Goal: Book appointment/travel/reservation

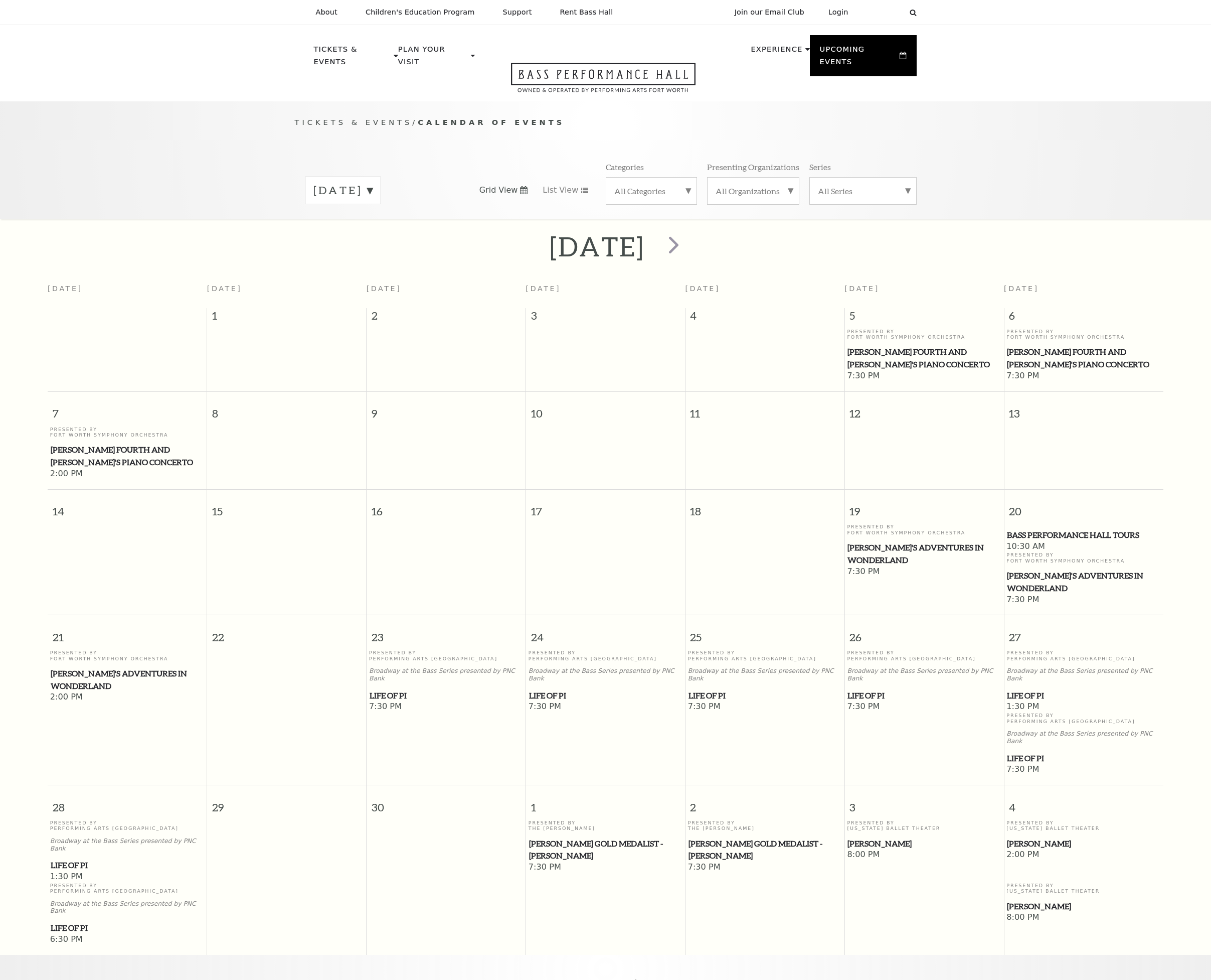
scroll to position [89, 0]
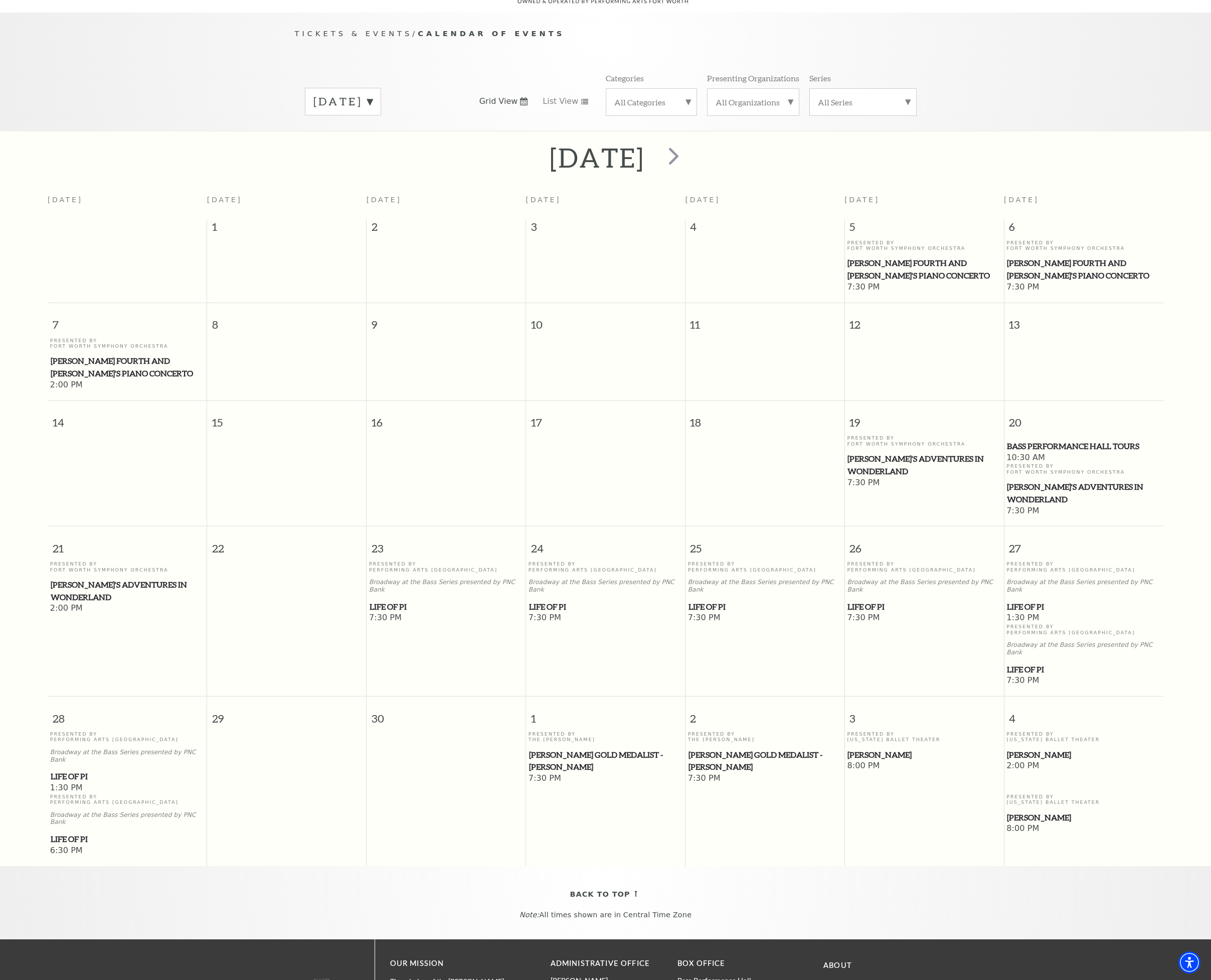
click at [1025, 749] on span "[PERSON_NAME]" at bounding box center [1084, 754] width 153 height 12
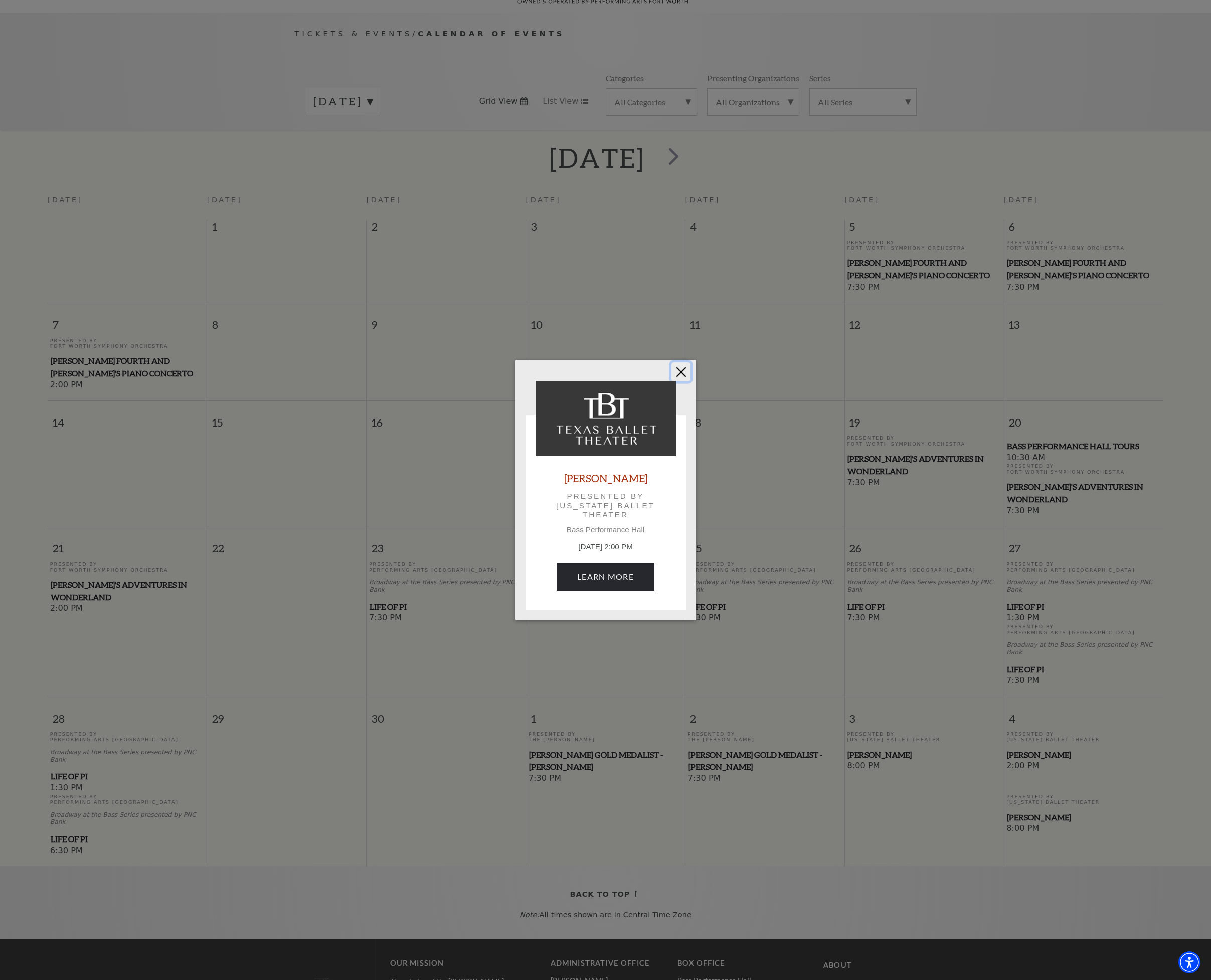
click at [683, 371] on button "Close" at bounding box center [681, 371] width 19 height 19
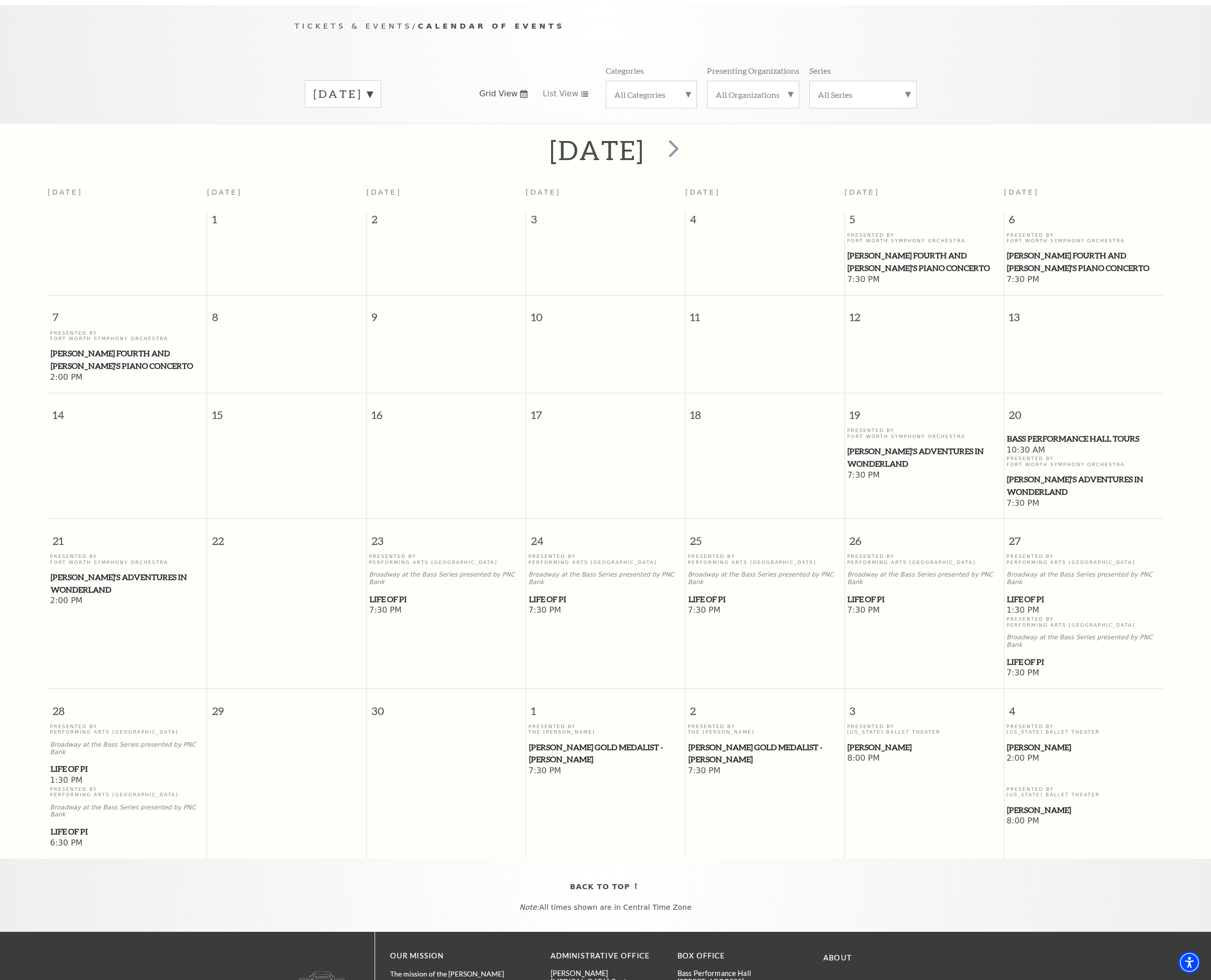
scroll to position [60, 0]
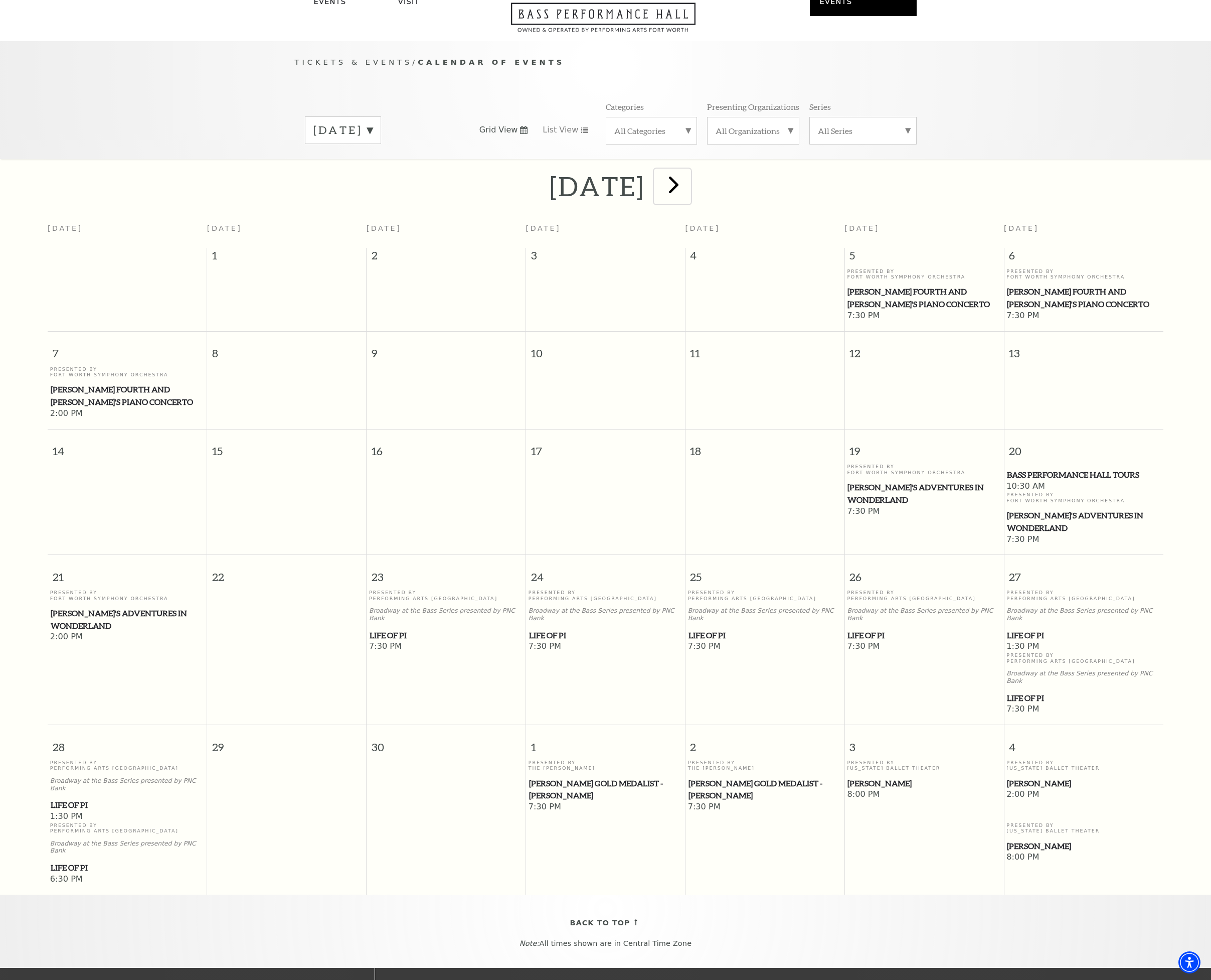
click at [688, 178] on span "next" at bounding box center [674, 184] width 29 height 29
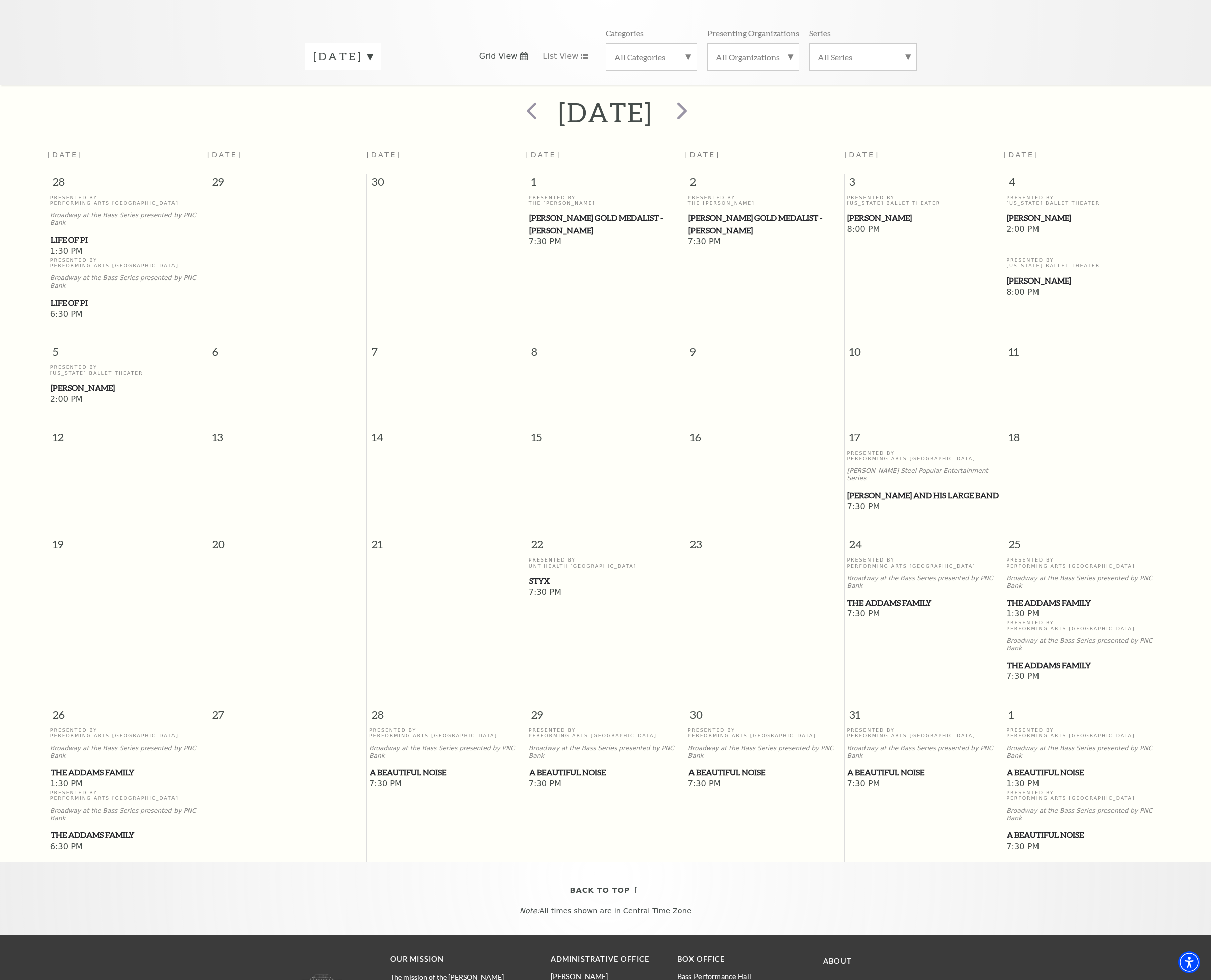
scroll to position [84, 0]
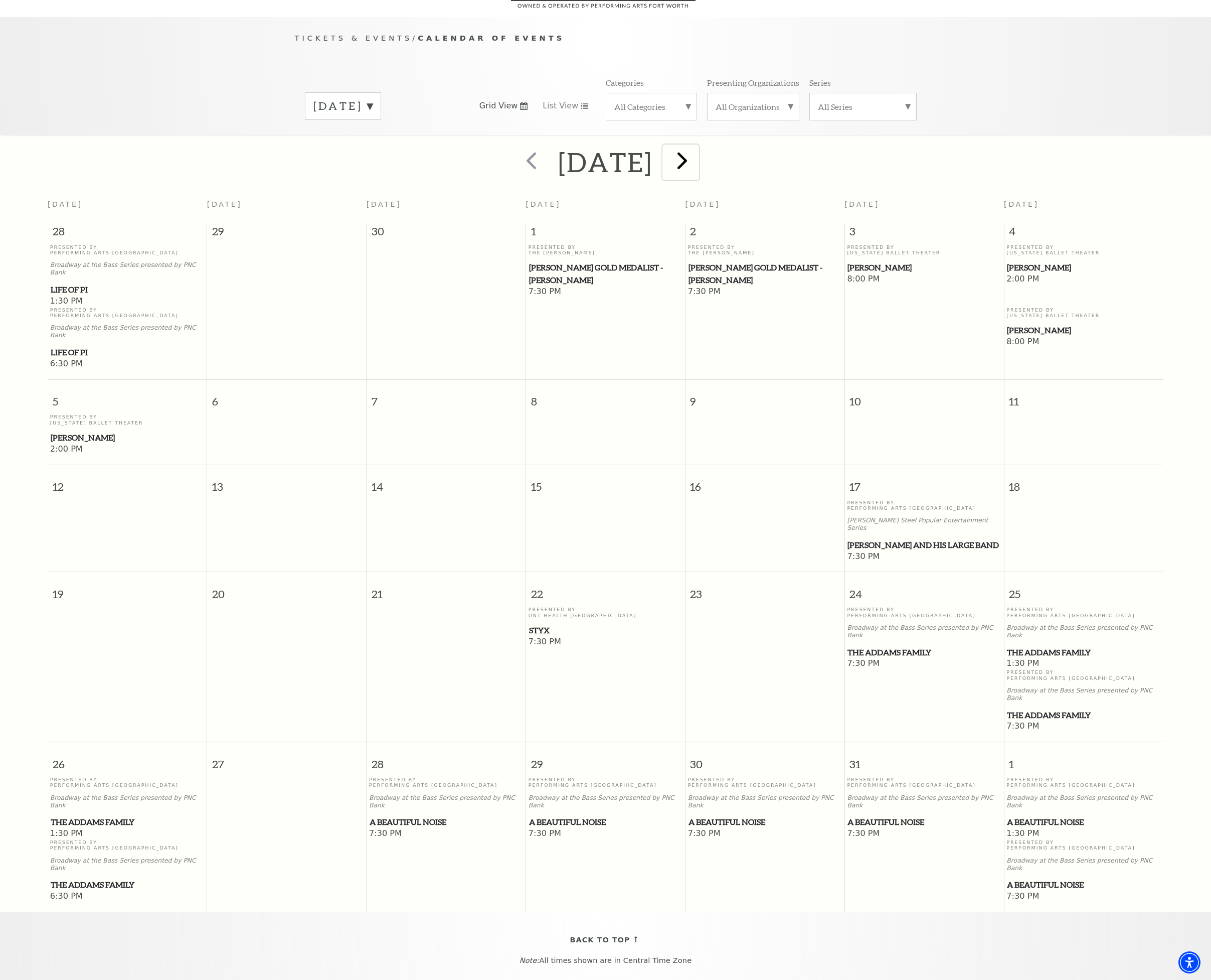
click at [696, 150] on span "next" at bounding box center [682, 160] width 29 height 29
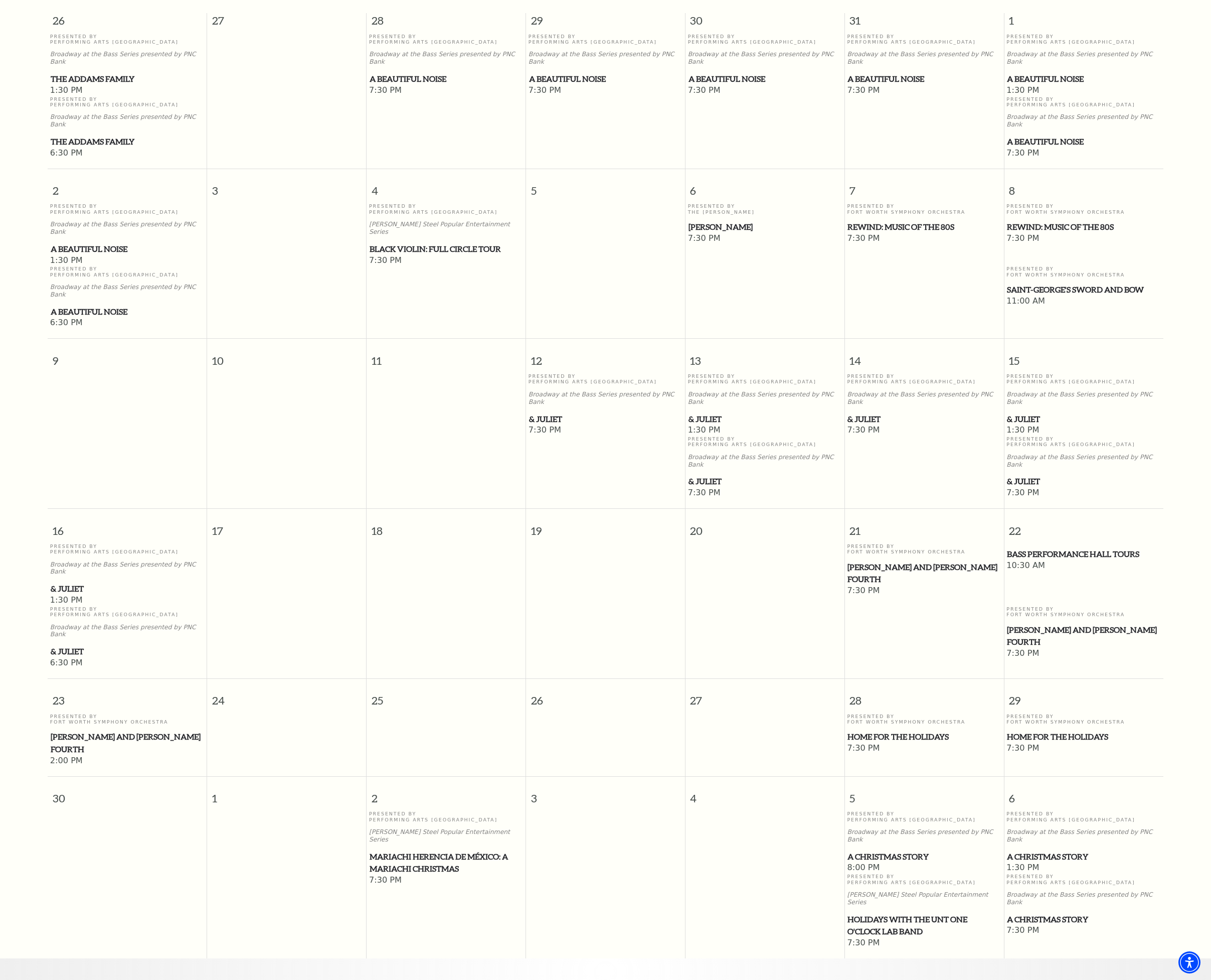
scroll to position [301, 0]
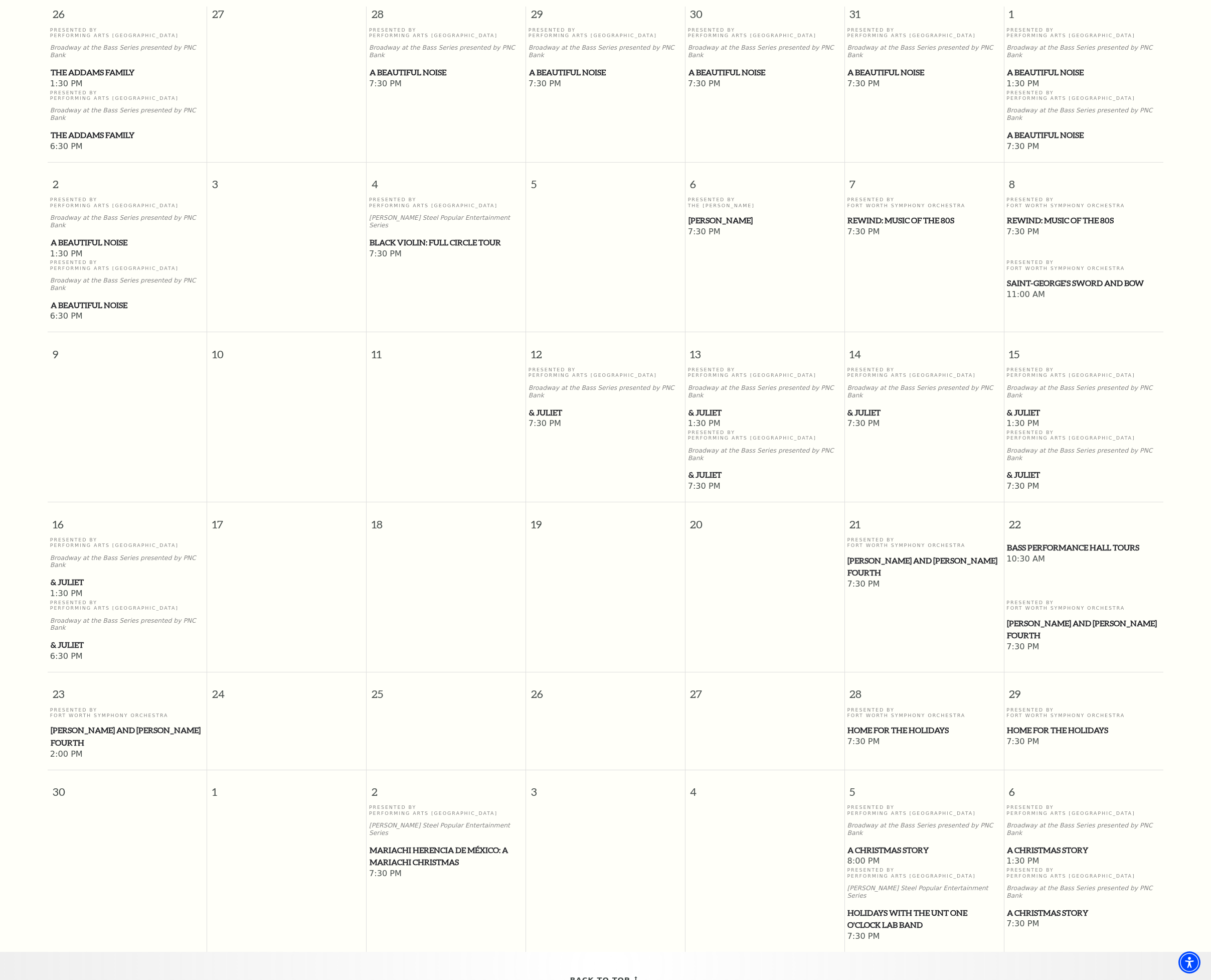
click at [893, 844] on span "A Christmas Story" at bounding box center [924, 850] width 153 height 12
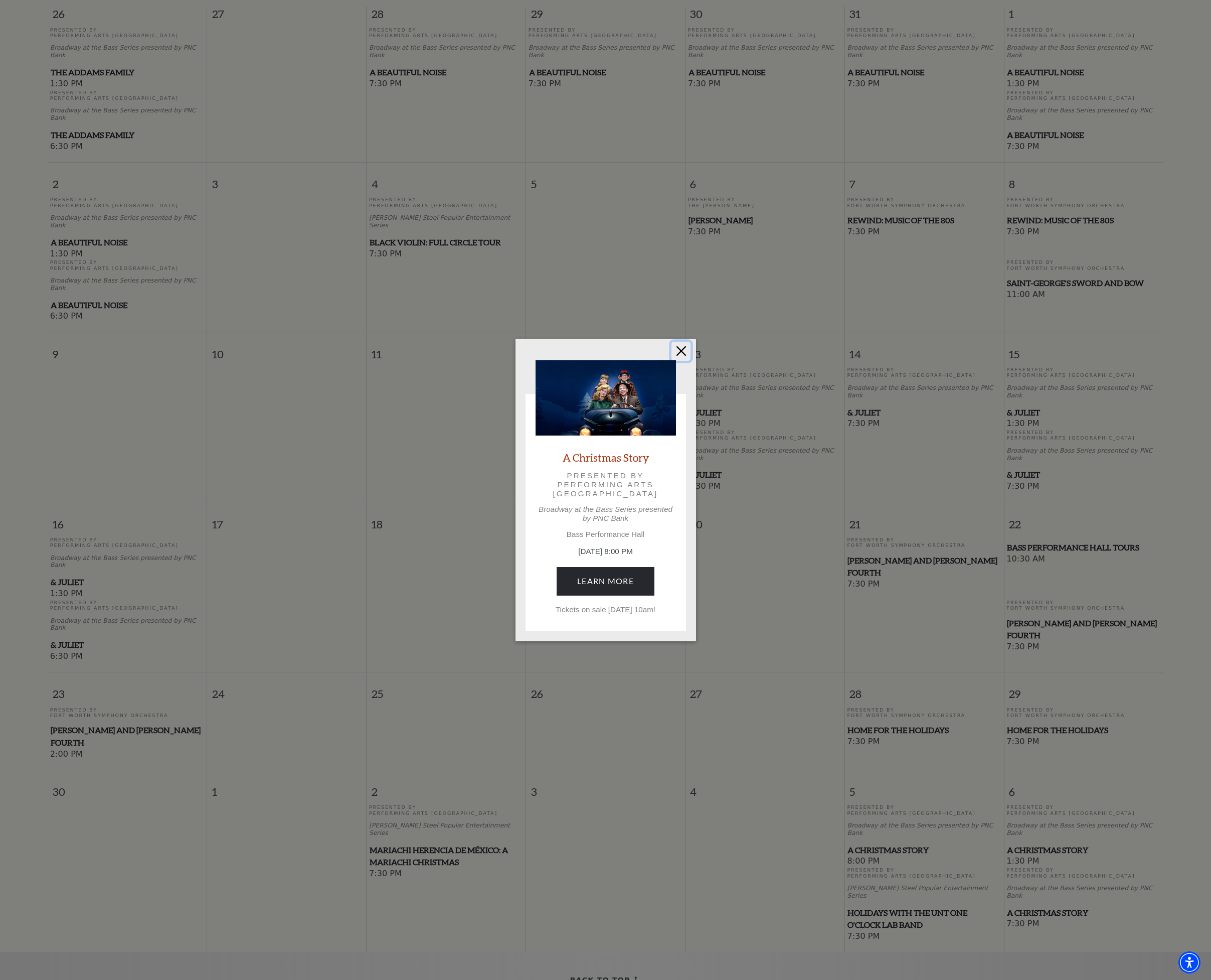
click at [686, 350] on button "Close" at bounding box center [681, 350] width 19 height 19
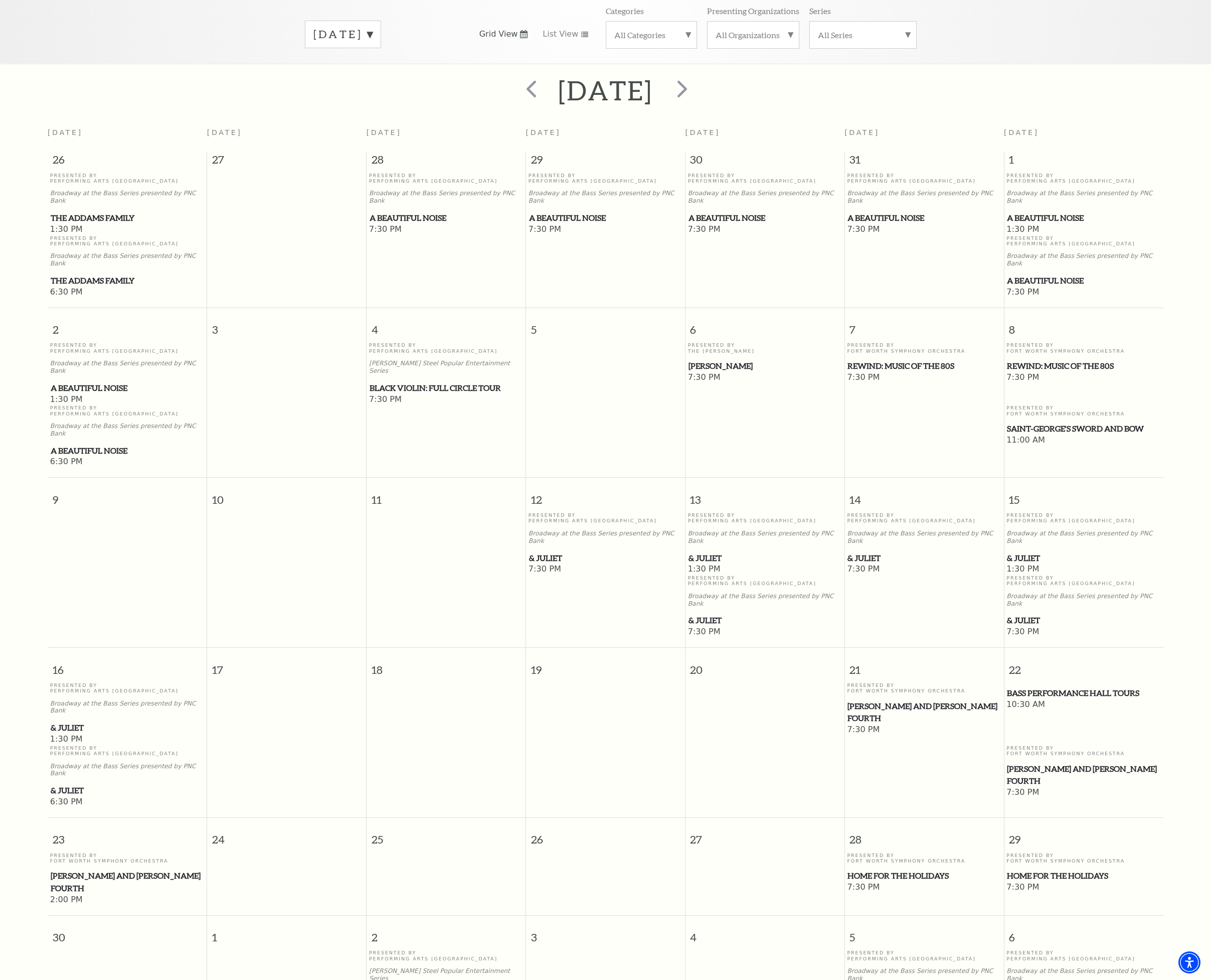
scroll to position [105, 0]
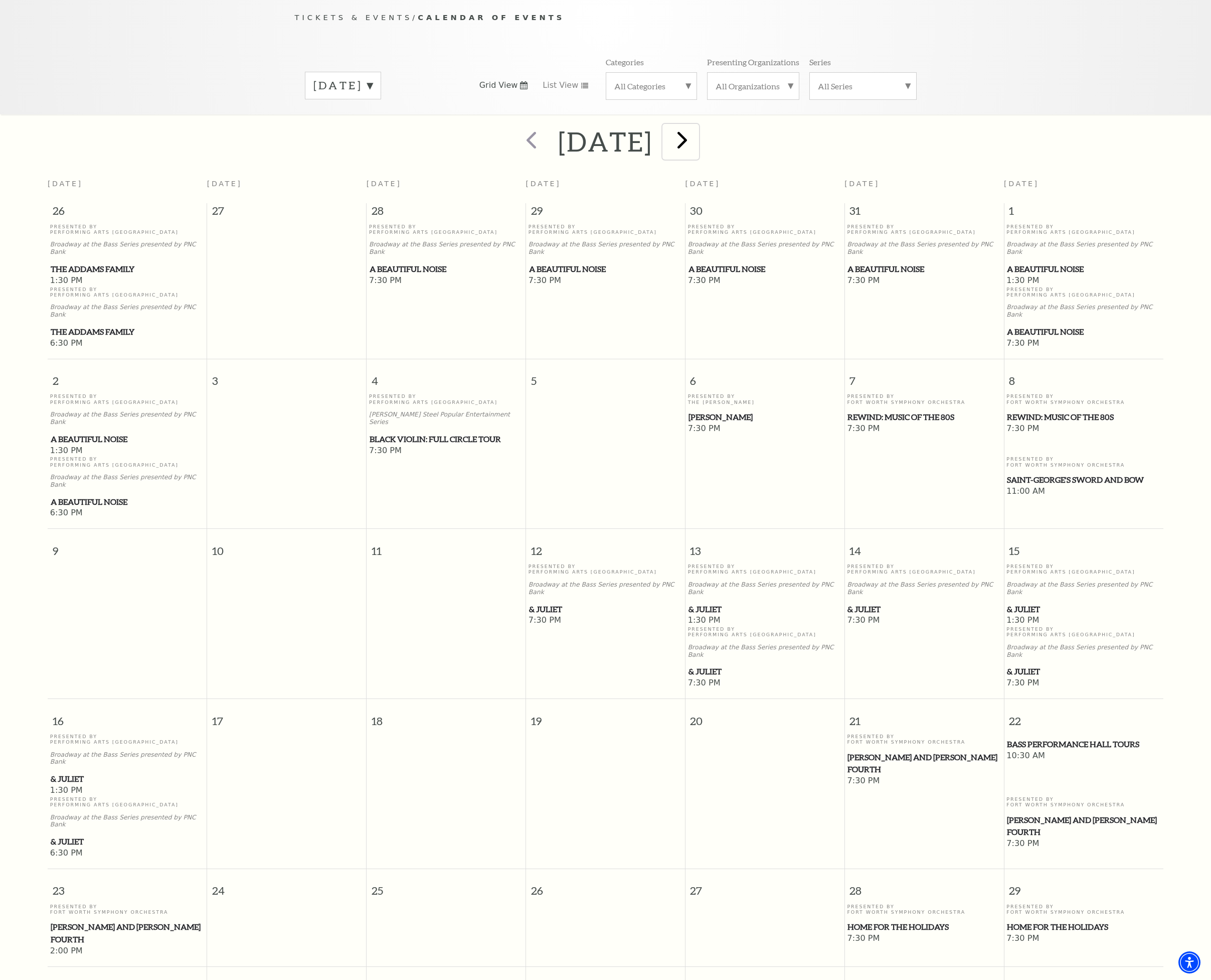
click at [696, 125] on span "next" at bounding box center [682, 139] width 29 height 29
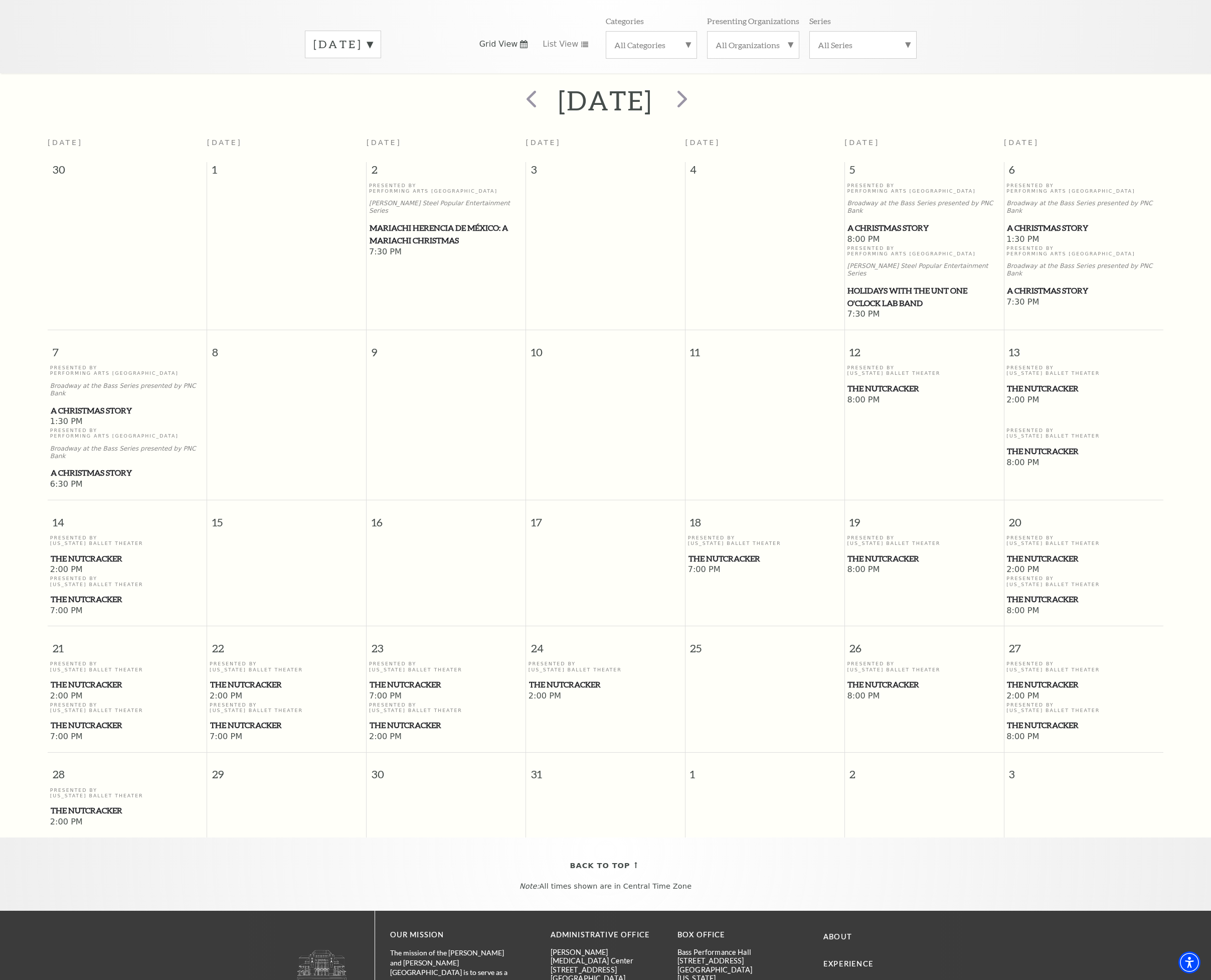
scroll to position [152, 0]
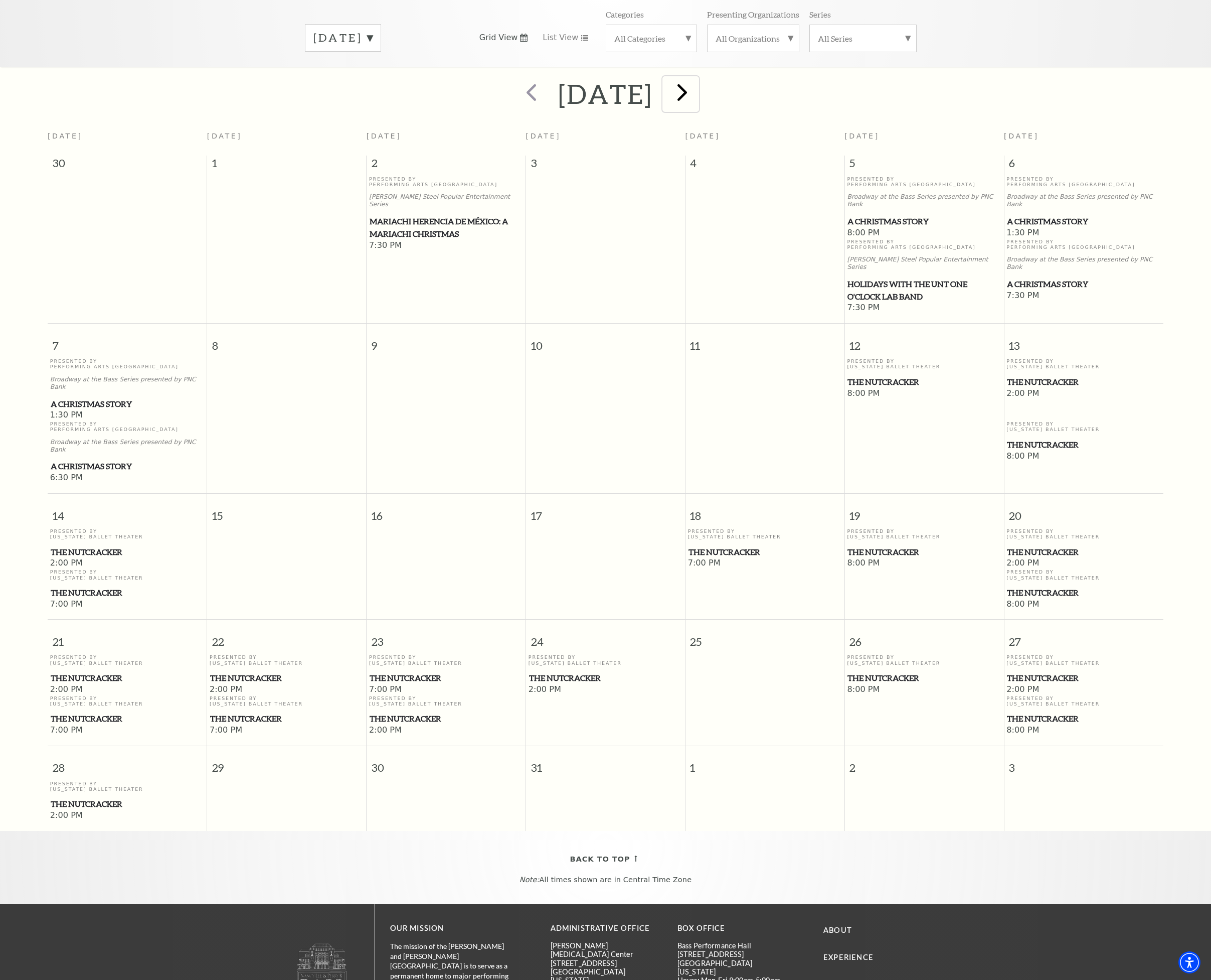
click at [696, 84] on span "next" at bounding box center [682, 91] width 29 height 29
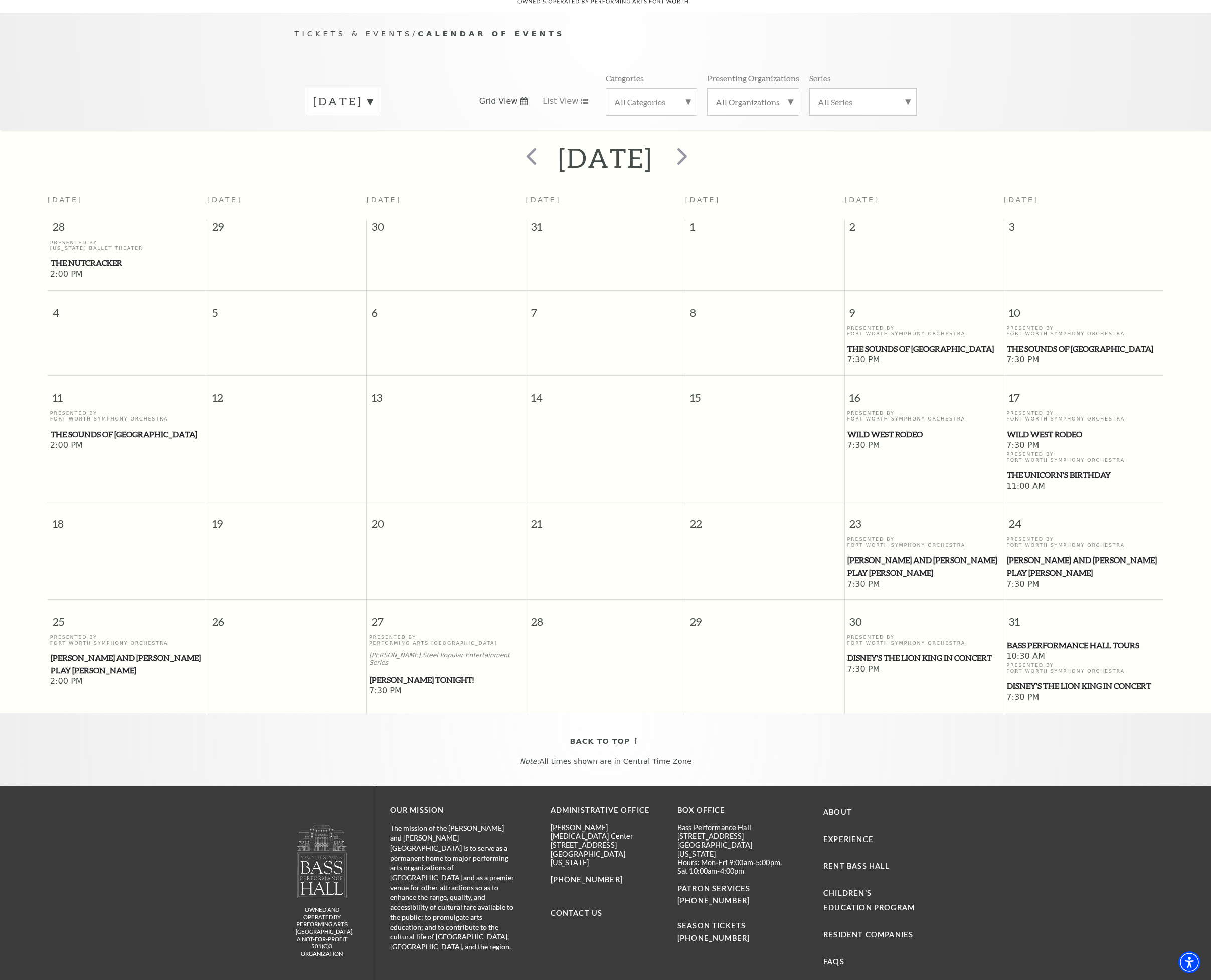
scroll to position [95, 0]
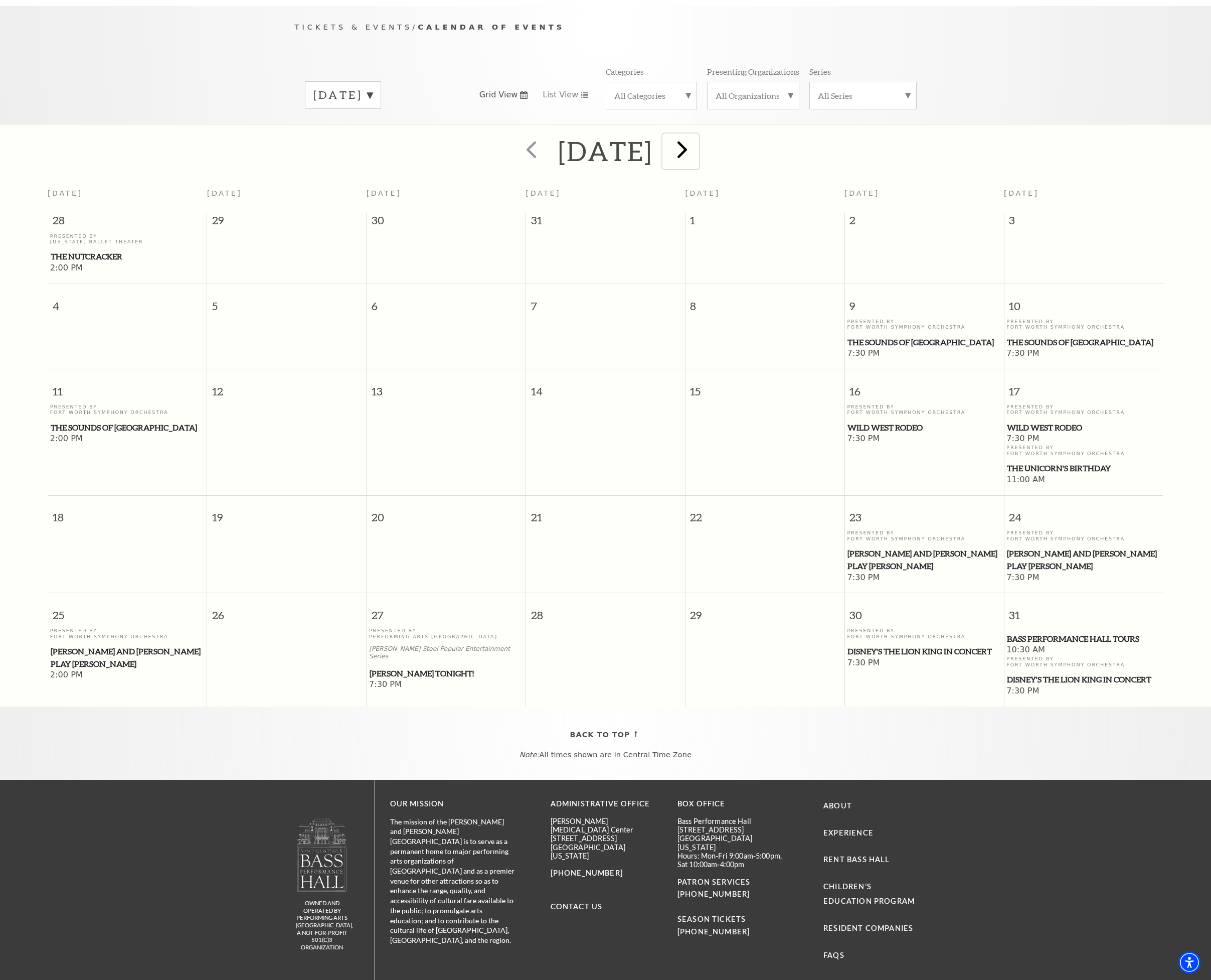
click at [696, 138] on span "next" at bounding box center [682, 149] width 29 height 29
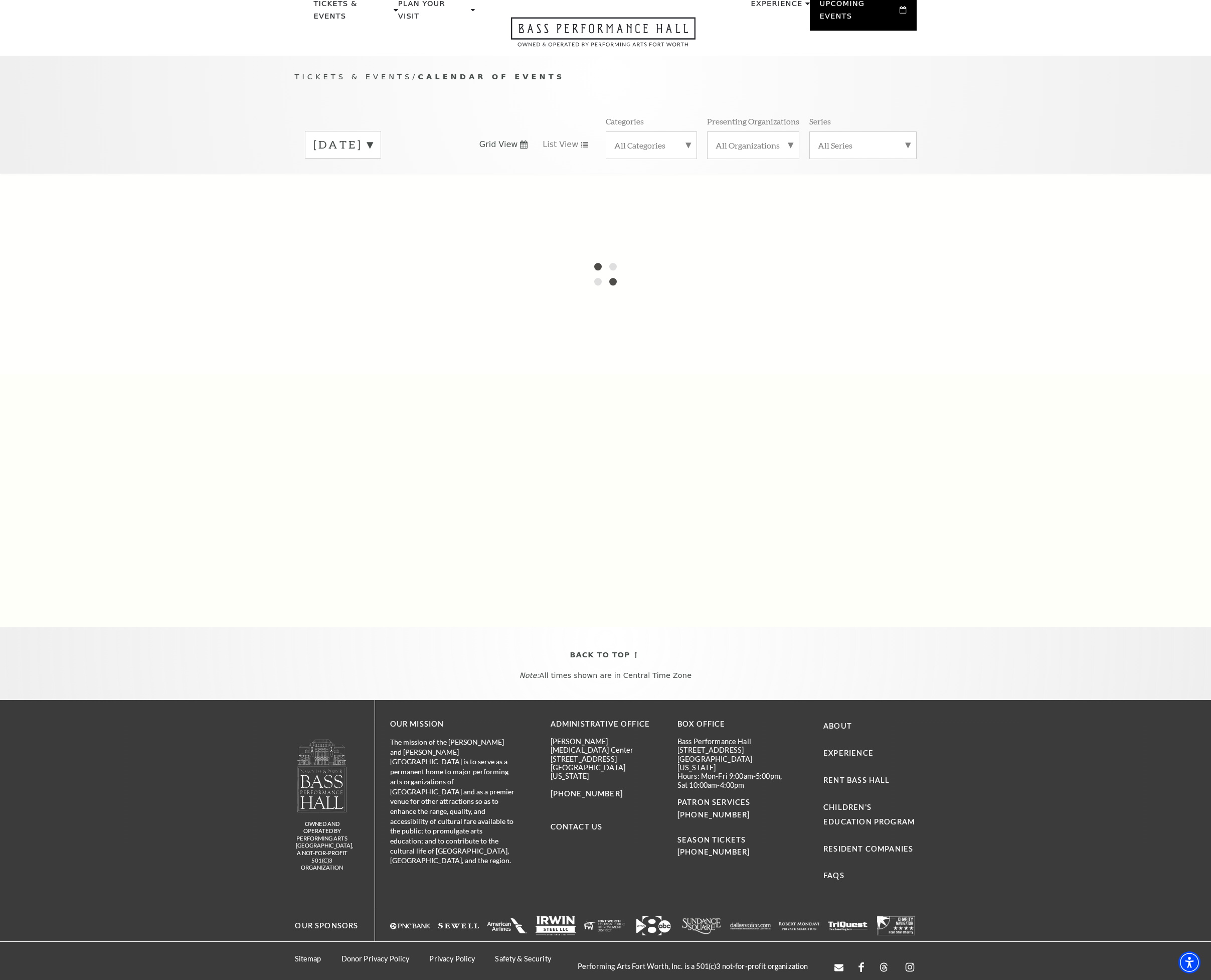
scroll to position [89, 0]
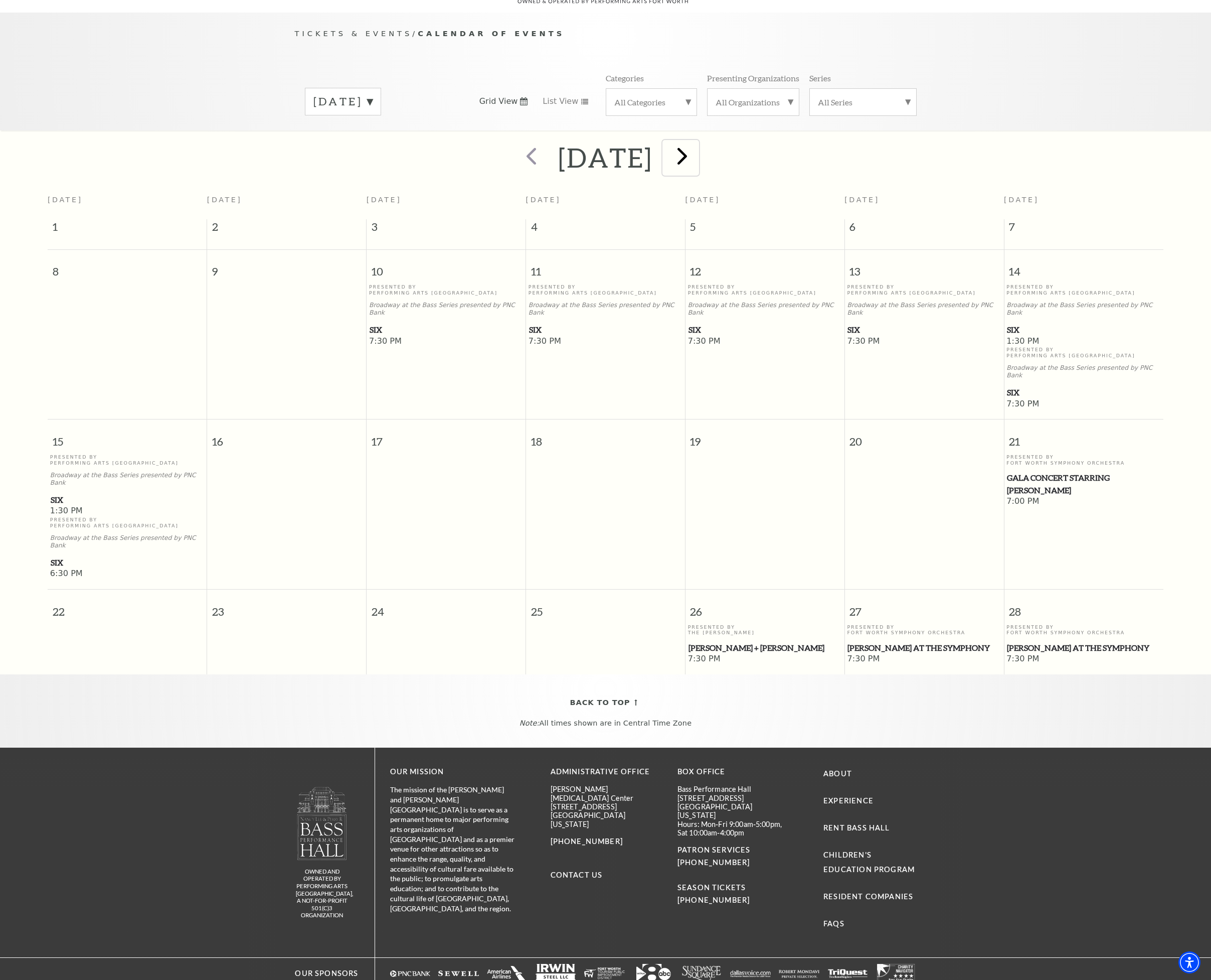
click at [696, 152] on span "next" at bounding box center [682, 156] width 29 height 29
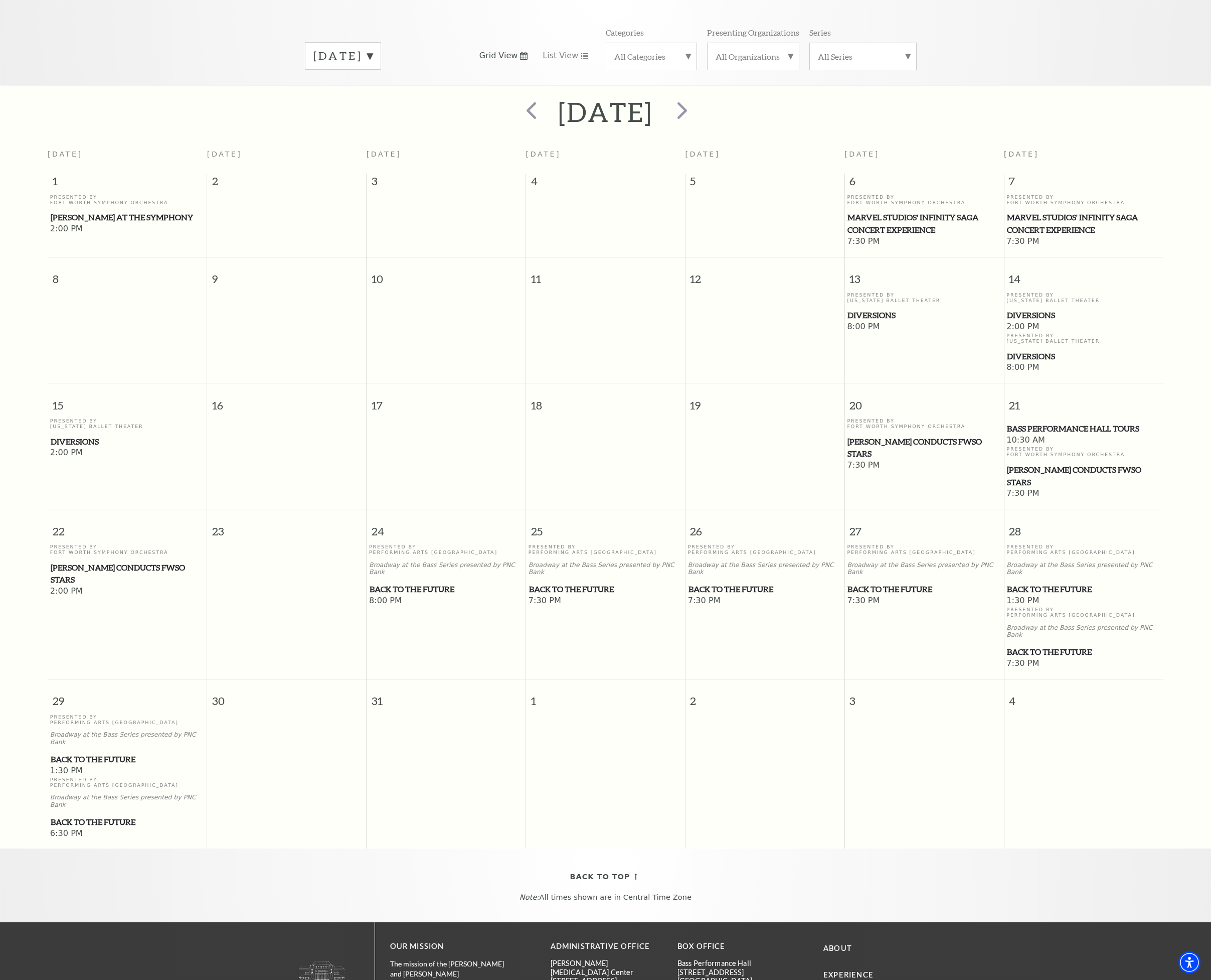
scroll to position [141, 0]
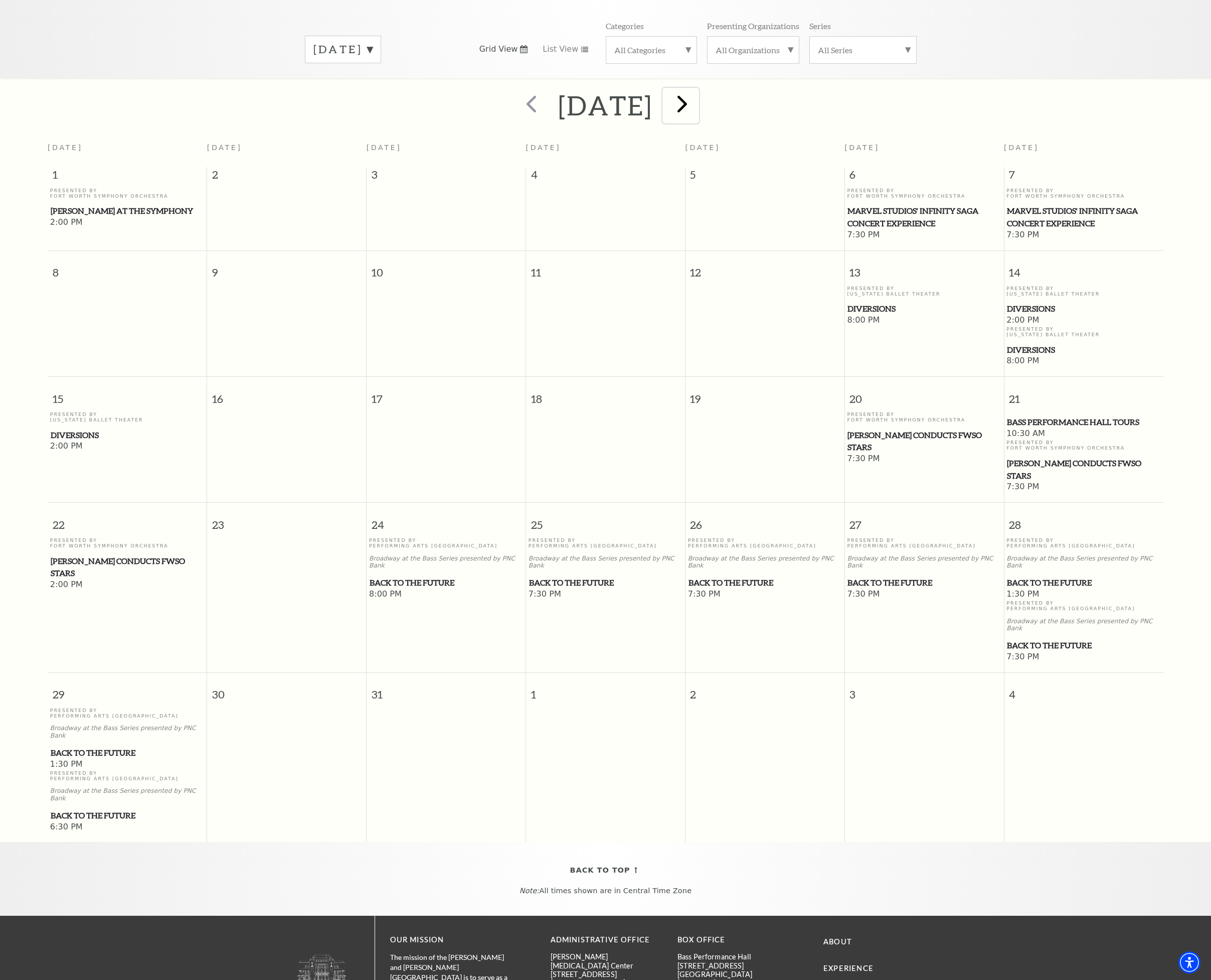
click at [696, 90] on span "next" at bounding box center [682, 103] width 29 height 29
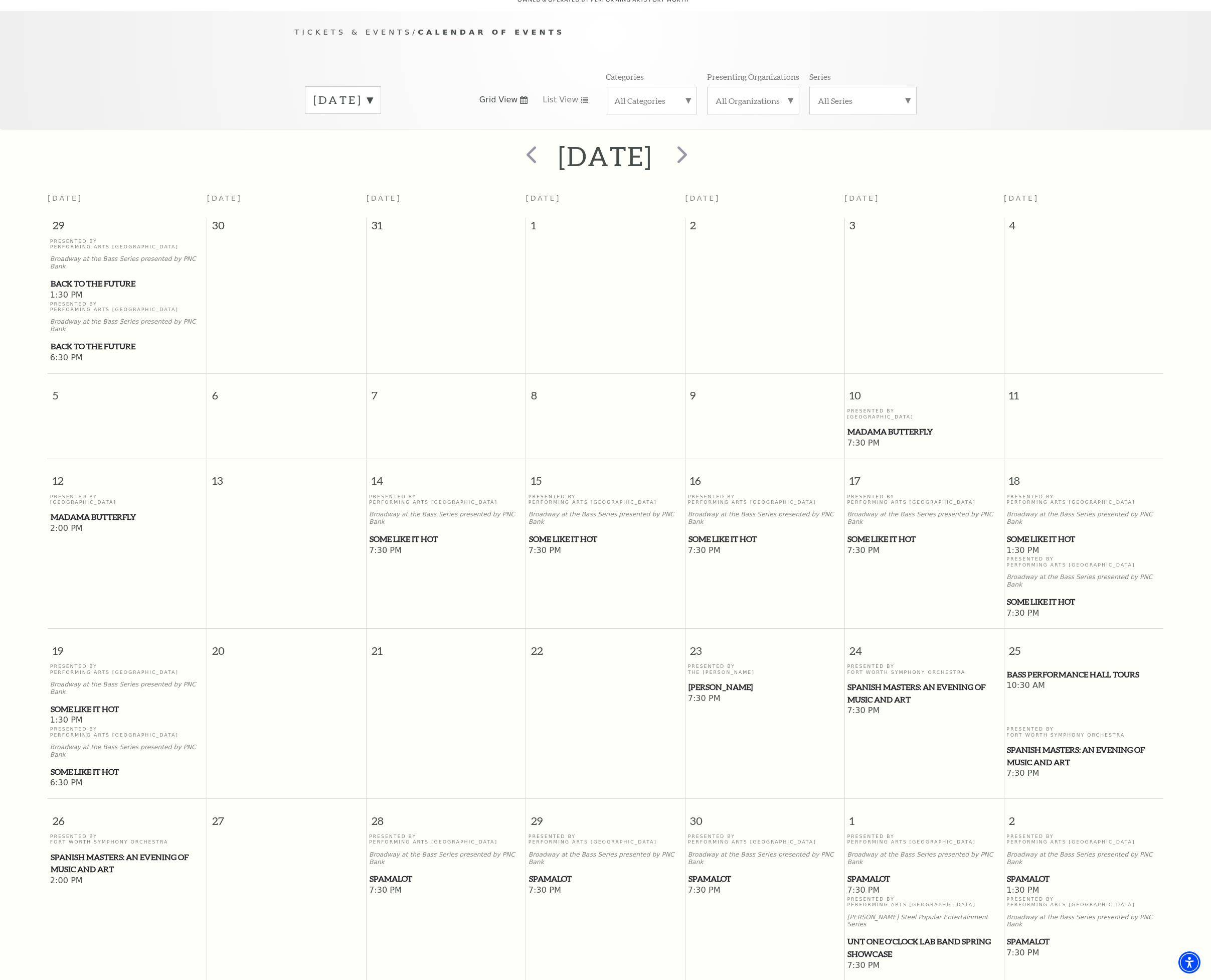
scroll to position [89, 0]
click at [875, 534] on span "Some Like It Hot" at bounding box center [924, 540] width 153 height 12
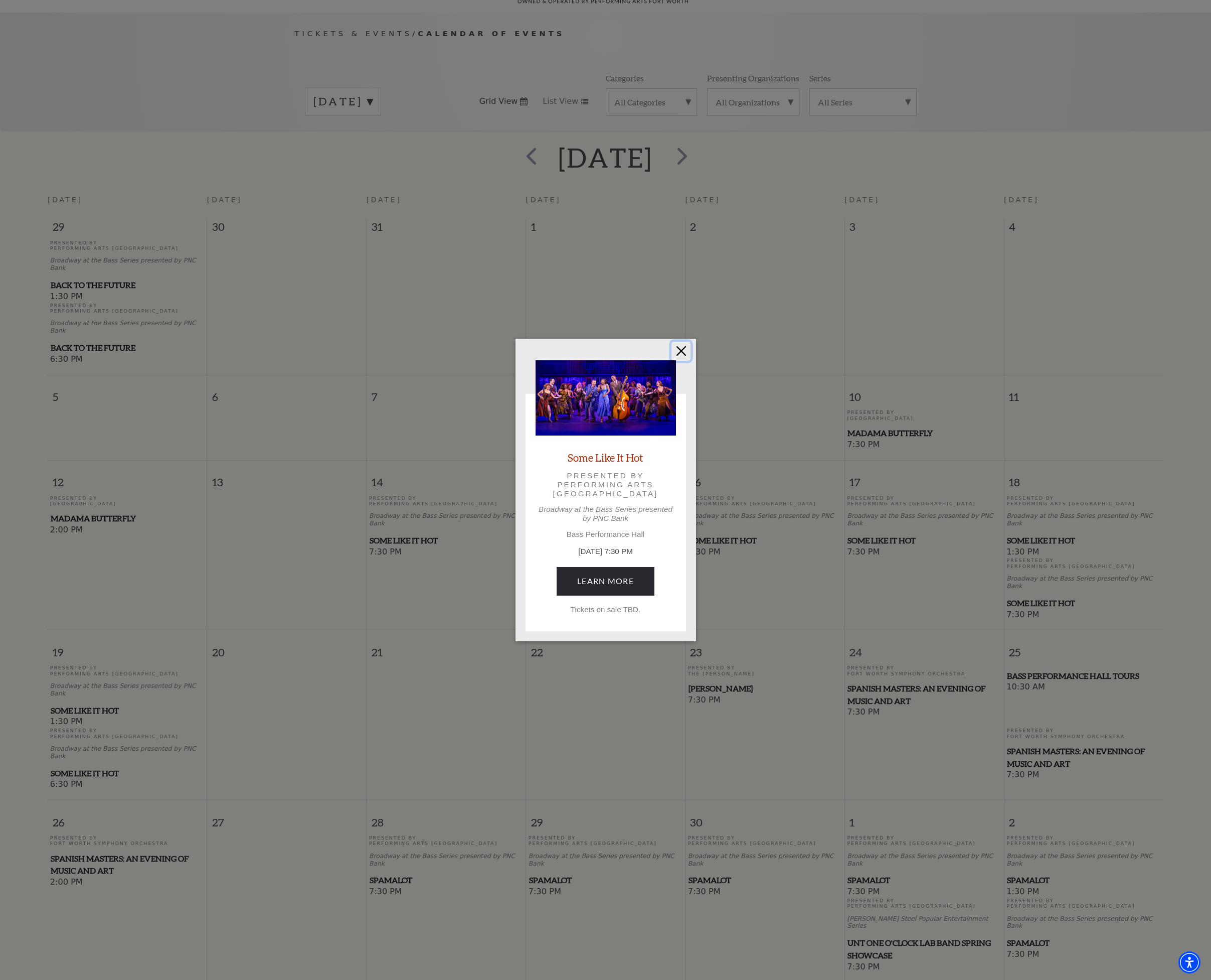
click at [682, 354] on button "Close" at bounding box center [681, 350] width 19 height 19
